Goal: Task Accomplishment & Management: Manage account settings

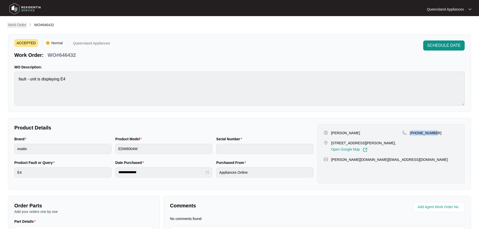
click at [23, 25] on p "Work Order" at bounding box center [17, 24] width 18 height 5
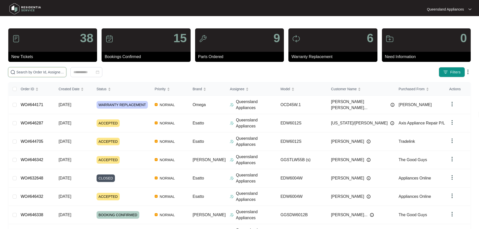
click at [64, 73] on input "text" at bounding box center [40, 72] width 48 height 6
paste input "646159"
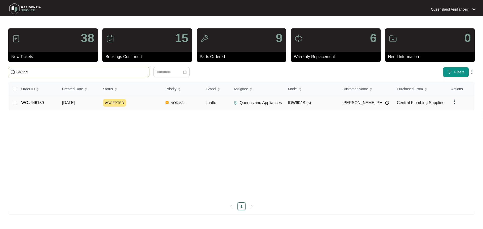
type input "646159"
click at [21, 103] on link "WO#646159" at bounding box center [32, 103] width 23 height 4
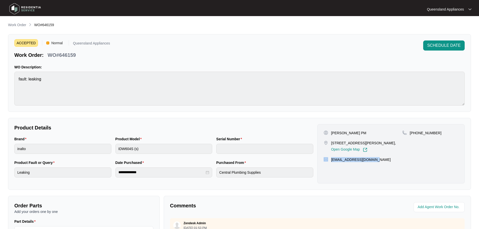
drag, startPoint x: 378, startPoint y: 161, endPoint x: 324, endPoint y: 165, distance: 53.7
click at [324, 165] on div "[PERSON_NAME] PM [STREET_ADDRESS][PERSON_NAME], Open Google Map [PHONE_NUMBER] …" at bounding box center [390, 153] width 147 height 59
copy div "[EMAIL_ADDRESS][DOMAIN_NAME]"
click at [385, 162] on div "[PERSON_NAME] PM [STREET_ADDRESS][PERSON_NAME], Open Google Map [PHONE_NUMBER] …" at bounding box center [390, 153] width 147 height 59
click at [376, 159] on div "[EMAIL_ADDRESS][DOMAIN_NAME]" at bounding box center [391, 159] width 135 height 5
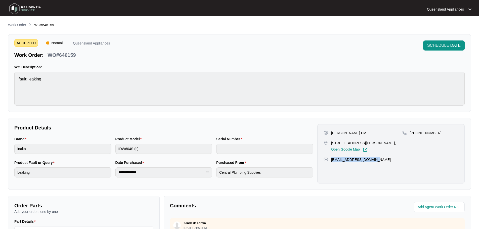
drag, startPoint x: 334, startPoint y: 158, endPoint x: 378, endPoint y: 160, distance: 44.5
click at [378, 160] on div "[EMAIL_ADDRESS][DOMAIN_NAME]" at bounding box center [391, 159] width 135 height 5
copy p "[EMAIL_ADDRESS][DOMAIN_NAME]"
click at [400, 165] on div "[PERSON_NAME] PM [STREET_ADDRESS][PERSON_NAME], Open Google Map [PHONE_NUMBER] …" at bounding box center [390, 153] width 147 height 59
click at [18, 24] on p "Work Order" at bounding box center [17, 24] width 18 height 5
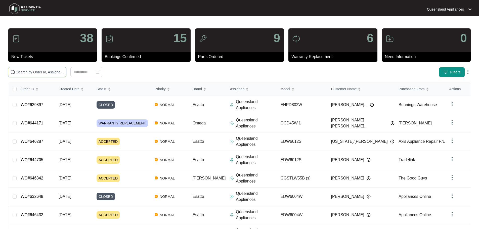
click at [34, 72] on input "text" at bounding box center [40, 72] width 48 height 6
paste input "646361"
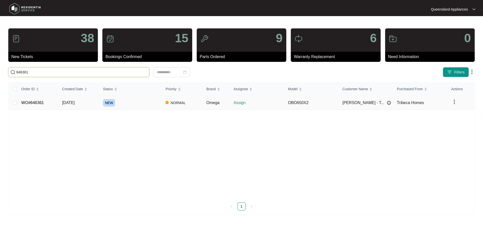
type input "646361"
click at [35, 103] on link "WO#646361" at bounding box center [32, 103] width 23 height 4
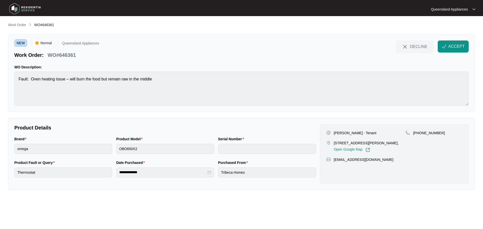
click at [67, 52] on p "WO#646361" at bounding box center [62, 55] width 28 height 7
click at [67, 54] on p "WO#646361" at bounding box center [62, 55] width 28 height 7
copy p "646361"
click at [427, 132] on p "[PHONE_NUMBER]" at bounding box center [429, 132] width 32 height 5
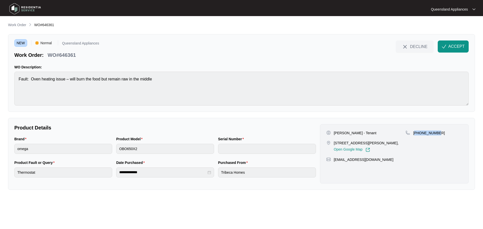
click at [427, 132] on p "[PHONE_NUMBER]" at bounding box center [429, 132] width 32 height 5
copy p "61451547802"
click at [455, 45] on span "ACCEPT" at bounding box center [456, 46] width 16 height 6
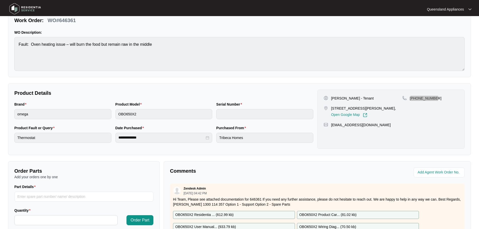
scroll to position [25, 0]
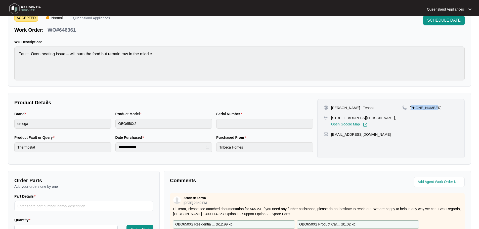
drag, startPoint x: 377, startPoint y: 121, endPoint x: 326, endPoint y: 114, distance: 50.8
click at [326, 114] on div "[PERSON_NAME] - Tenant Lot 13 ([STREET_ADDRESS][PERSON_NAME], Open Google Map" at bounding box center [363, 116] width 79 height 22
copy div "[STREET_ADDRESS][PERSON_NAME],"
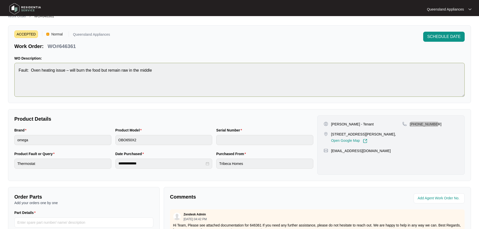
scroll to position [0, 0]
